Goal: Navigation & Orientation: Find specific page/section

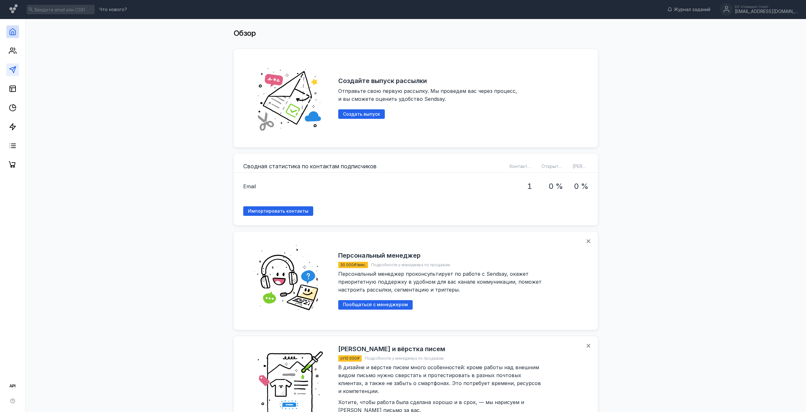
click at [9, 73] on icon at bounding box center [13, 70] width 8 height 8
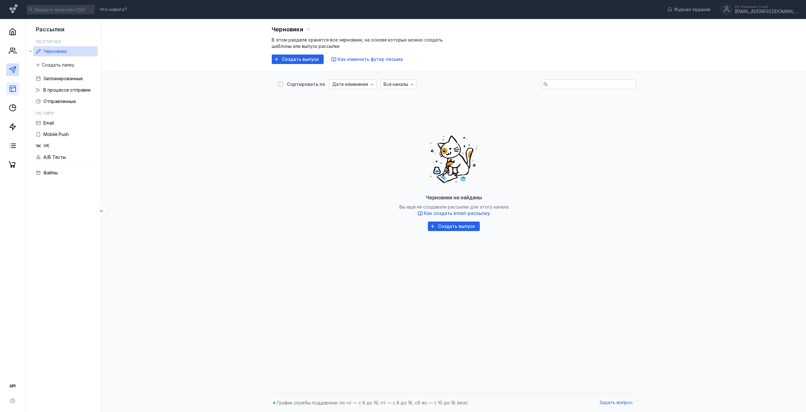
click at [16, 95] on link at bounding box center [12, 88] width 13 height 13
